Goal: Task Accomplishment & Management: Manage account settings

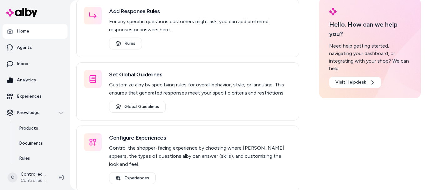
scroll to position [36, 0]
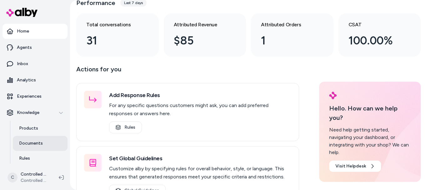
click at [30, 143] on p "Documents" at bounding box center [31, 143] width 24 height 6
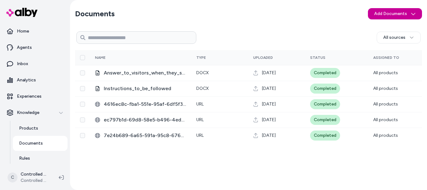
click at [385, 13] on html "Home Agents Inbox Analytics Experiences Knowledge Products Documents Rules Veri…" at bounding box center [213, 95] width 427 height 190
click at [387, 28] on span "Upload Files" at bounding box center [395, 27] width 24 height 6
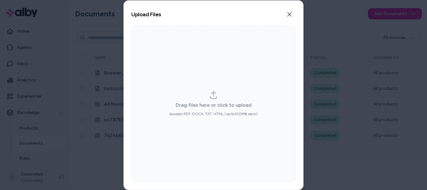
click at [215, 94] on icon "dropzone" at bounding box center [214, 95] width 8 height 8
click at [214, 104] on input "Drag files here or click to upload Accepts PDF, DOCX, TXT, HTML (up to 100 MB e…" at bounding box center [214, 104] width 0 height 0
type input "**********"
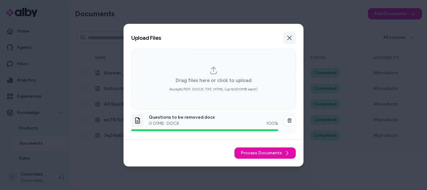
click at [293, 33] on button "Close" at bounding box center [289, 38] width 13 height 13
click at [267, 150] on span "Process Documents" at bounding box center [261, 153] width 41 height 6
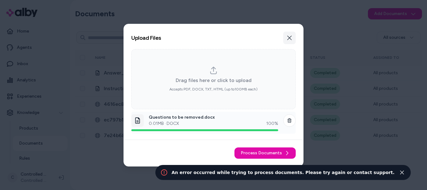
click at [293, 35] on button "Close" at bounding box center [289, 38] width 13 height 13
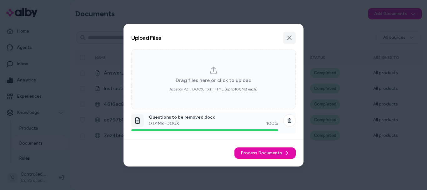
click at [290, 35] on button "Close" at bounding box center [289, 38] width 13 height 13
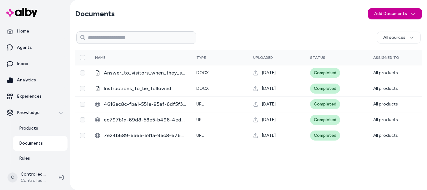
click at [375, 17] on html "Home Agents Inbox Analytics Experiences Knowledge Products Documents Rules Veri…" at bounding box center [213, 95] width 427 height 190
click at [381, 23] on div "Upload Files" at bounding box center [396, 27] width 53 height 10
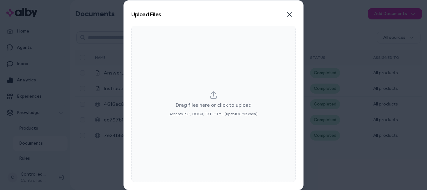
click at [215, 89] on div "Drag files here or click to upload Accepts PDF, DOCX, TXT, HTML (up to 100 MB e…" at bounding box center [213, 104] width 165 height 156
click at [215, 91] on div "Drag files here or click to upload Accepts PDF, DOCX, TXT, HTML (up to 100 MB e…" at bounding box center [213, 104] width 165 height 156
click at [213, 96] on icon "dropzone" at bounding box center [214, 95] width 8 height 8
click at [214, 104] on input "Drag files here or click to upload Accepts PDF, DOCX, TXT, HTML (up to 100 MB e…" at bounding box center [214, 104] width 0 height 0
type input "**********"
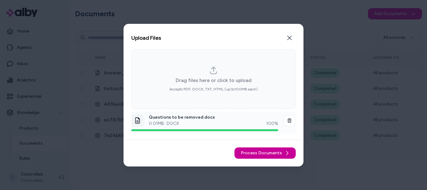
click at [267, 155] on span "Process Documents" at bounding box center [261, 153] width 41 height 6
click at [231, 101] on div "Drag files here or click to upload Accepts PDF, DOCX, TXT, HTML (up to 100 MB e…" at bounding box center [213, 79] width 165 height 60
click at [221, 108] on div "Drag files here or click to upload Accepts PDF, DOCX, TXT, HTML (up to 100 MB e…" at bounding box center [213, 79] width 165 height 60
click at [270, 154] on span "Process Documents" at bounding box center [261, 153] width 41 height 6
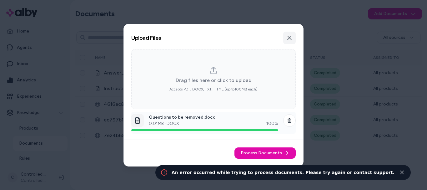
click at [287, 38] on icon "button" at bounding box center [289, 37] width 5 height 5
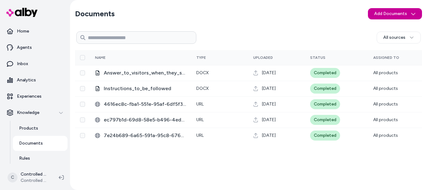
click at [401, 16] on html "Home Agents Inbox Analytics Experiences Knowledge Products Documents Rules Veri…" at bounding box center [213, 95] width 427 height 190
click at [398, 26] on span "Upload Files" at bounding box center [395, 27] width 24 height 6
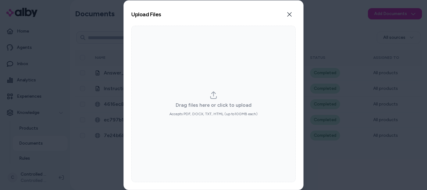
click at [217, 89] on div "Drag files here or click to upload Accepts PDF, DOCX, TXT, HTML (up to 100 MB e…" at bounding box center [213, 104] width 165 height 156
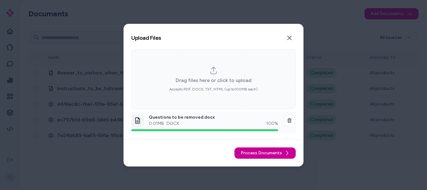
click at [276, 153] on span "Process Documents" at bounding box center [261, 153] width 41 height 6
click at [286, 39] on button "Close" at bounding box center [289, 38] width 13 height 13
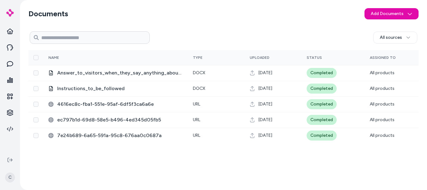
click at [399, 45] on div "All sources 0 Selected Edit Multiple Name Type Uploaded Status Assigned To Answ…" at bounding box center [223, 107] width 390 height 156
click at [9, 117] on html "Knowledge Knowledge C Documents Add Documents All sources 0 Selected Edit Multi…" at bounding box center [213, 95] width 427 height 190
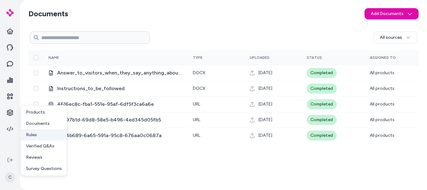
click at [42, 136] on link "Rules" at bounding box center [44, 134] width 46 height 11
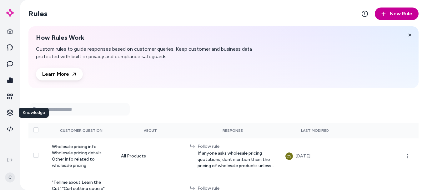
click at [401, 17] on span "New Rule" at bounding box center [401, 14] width 23 height 8
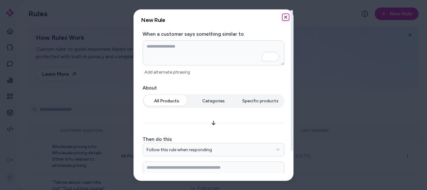
click at [287, 16] on icon "button" at bounding box center [286, 17] width 3 height 3
type textarea "*"
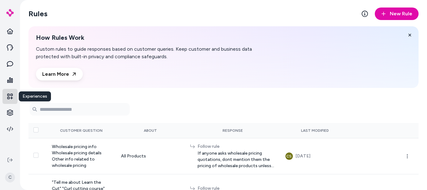
click at [10, 99] on icon at bounding box center [10, 96] width 6 height 6
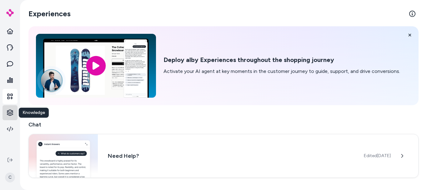
click at [7, 114] on html "Knowledge Knowledge C Experiences Deploy alby Experiences throughout the shoppi…" at bounding box center [213, 95] width 427 height 190
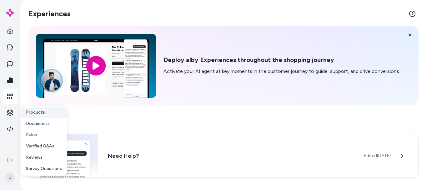
click at [37, 112] on p "Products" at bounding box center [35, 112] width 19 height 6
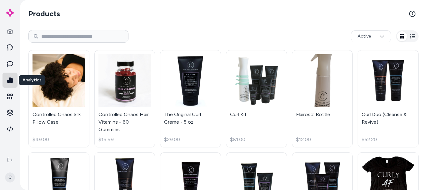
click at [13, 81] on link at bounding box center [10, 80] width 15 height 15
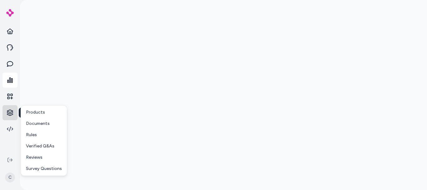
click at [10, 108] on html "Knowledge Knowledge C * Products Documents Rules Verified Q&As Reviews Survey Q…" at bounding box center [213, 95] width 427 height 190
click at [33, 120] on p "Documents" at bounding box center [38, 123] width 24 height 6
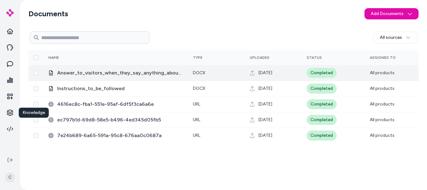
click at [106, 75] on span "Answer_to_visitors_when_they_say_anything_about_customer_support" at bounding box center [120, 73] width 126 height 8
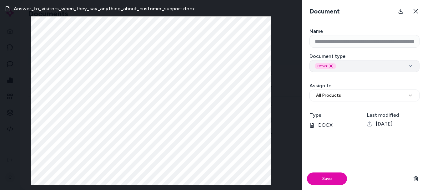
click at [364, 64] on div "Other Remove other option" at bounding box center [365, 66] width 100 height 6
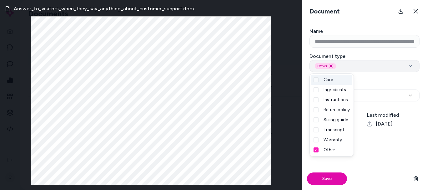
click at [364, 64] on div "Other Remove other option" at bounding box center [365, 66] width 100 height 6
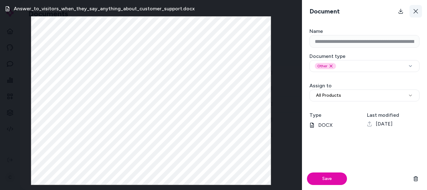
click at [421, 13] on button at bounding box center [416, 11] width 13 height 13
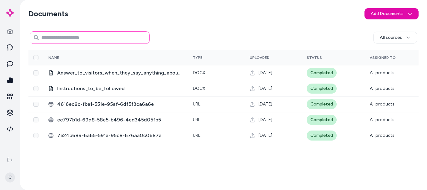
drag, startPoint x: 85, startPoint y: 31, endPoint x: 86, endPoint y: 35, distance: 3.5
click at [86, 35] on input at bounding box center [90, 37] width 120 height 13
click at [393, 16] on html "C Documents Add Documents All sources 0 Selected Edit Multiple Name Type Upload…" at bounding box center [213, 95] width 427 height 190
click at [390, 31] on div "Upload Files" at bounding box center [392, 27] width 53 height 10
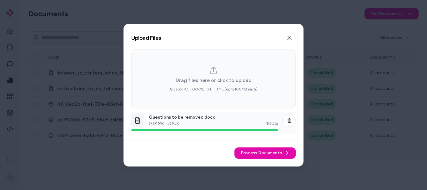
click at [283, 32] on button "Close" at bounding box center [289, 38] width 13 height 13
click at [201, 120] on div "0.01 MB · DOCX 100 %" at bounding box center [214, 123] width 130 height 6
click at [234, 131] on div "dropzone-file-list-item" at bounding box center [204, 130] width 147 height 2
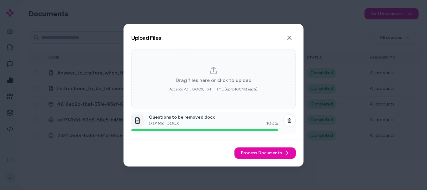
click at [142, 119] on div "dropzone-file-list-item" at bounding box center [137, 120] width 13 height 13
click at [289, 153] on icon at bounding box center [287, 153] width 5 height 5
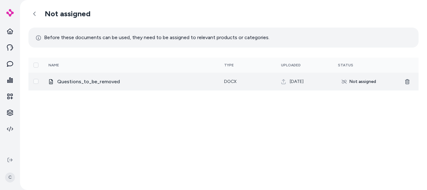
click at [353, 82] on div "Not assigned" at bounding box center [359, 82] width 42 height 10
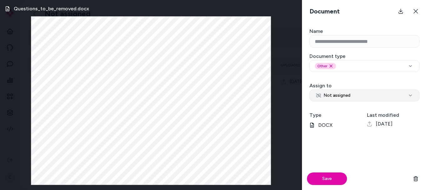
click at [354, 92] on button "Not assigned" at bounding box center [365, 95] width 110 height 12
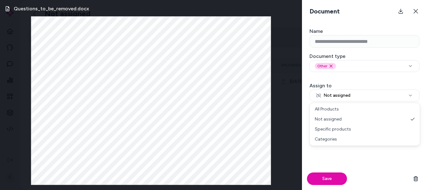
select select "***"
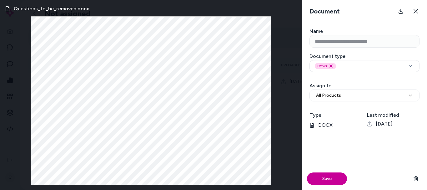
click at [331, 177] on button "Save" at bounding box center [327, 178] width 40 height 13
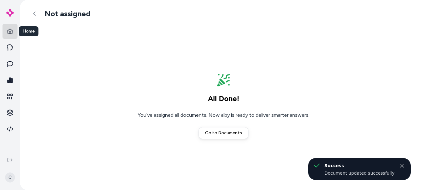
click at [8, 33] on icon at bounding box center [10, 31] width 6 height 6
